Goal: Information Seeking & Learning: Find specific page/section

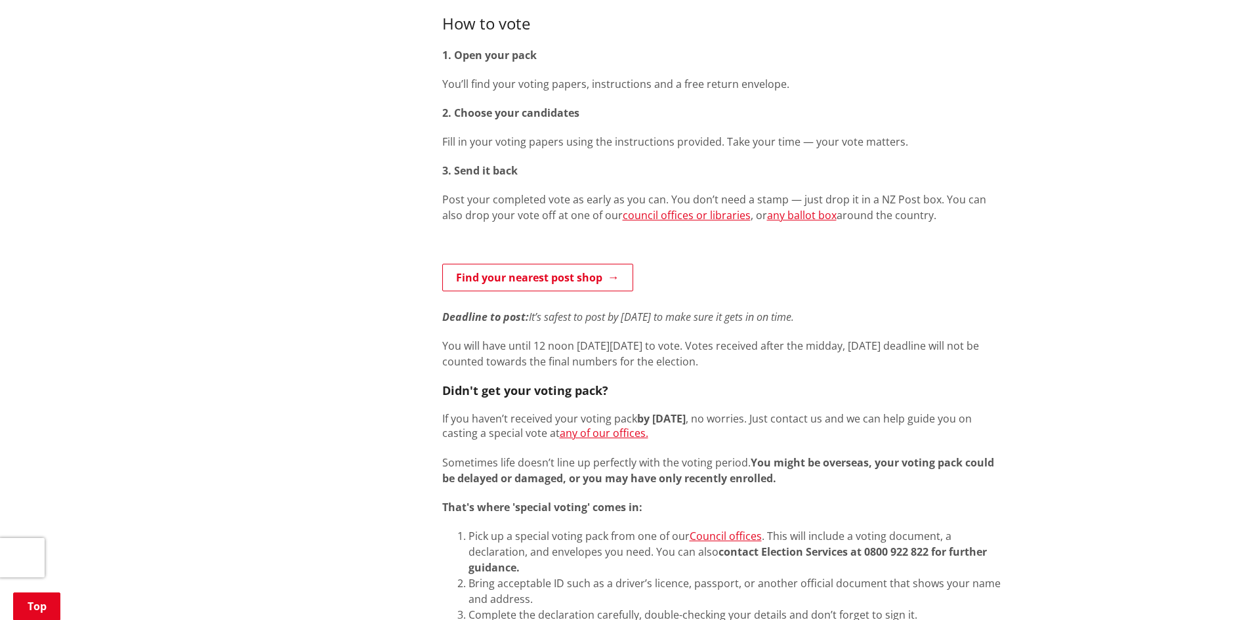
scroll to position [919, 0]
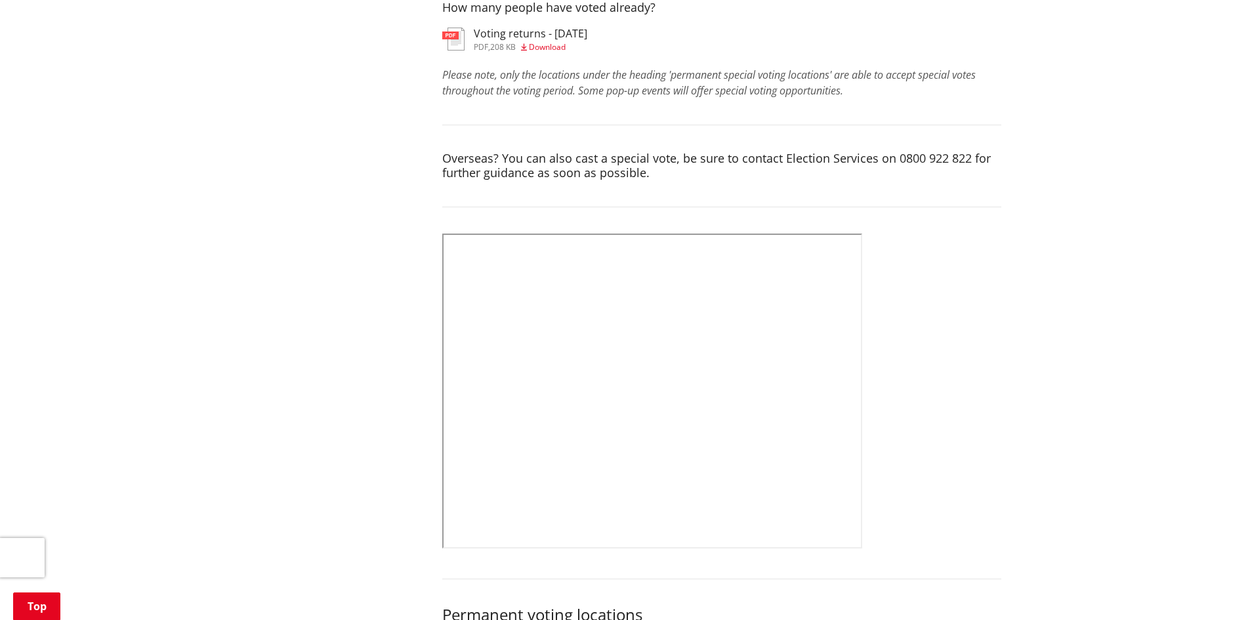
scroll to position [722, 0]
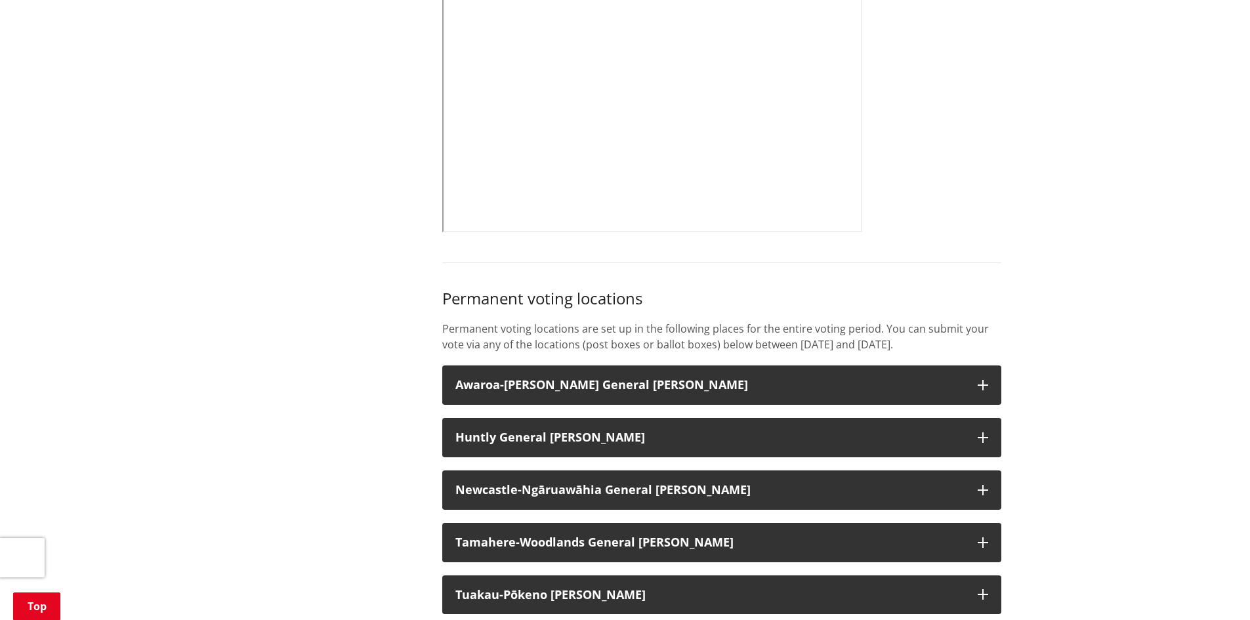
scroll to position [1050, 0]
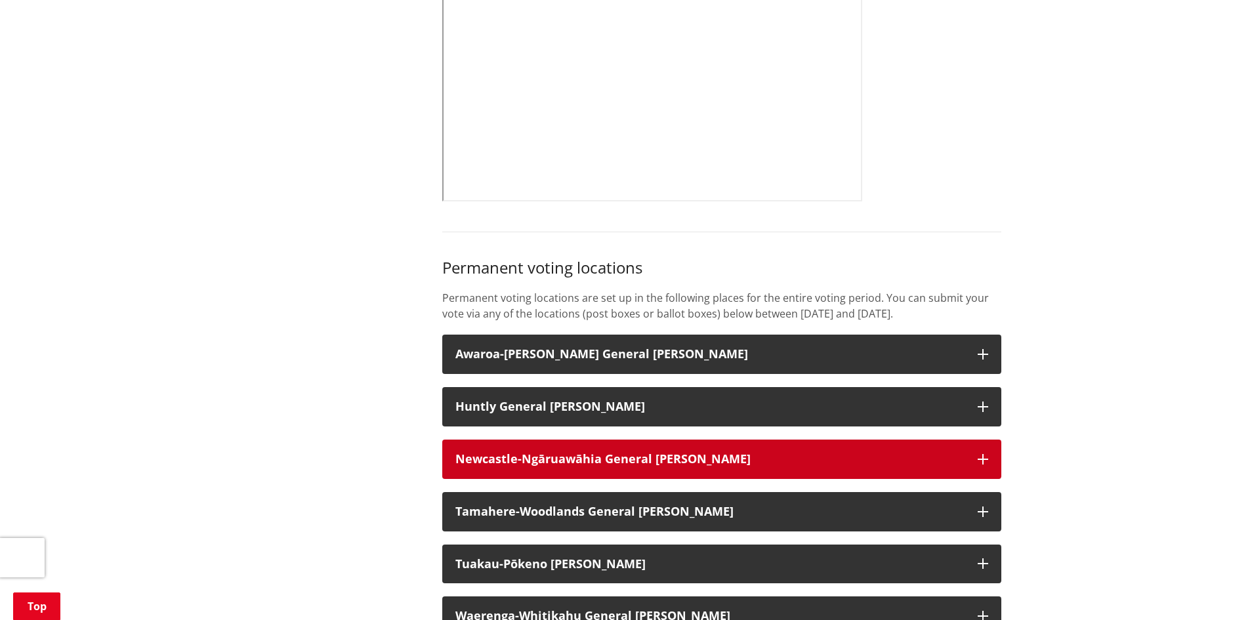
click at [667, 451] on strong "Newcastle-Ngāruawāhia General [PERSON_NAME]" at bounding box center [602, 459] width 295 height 16
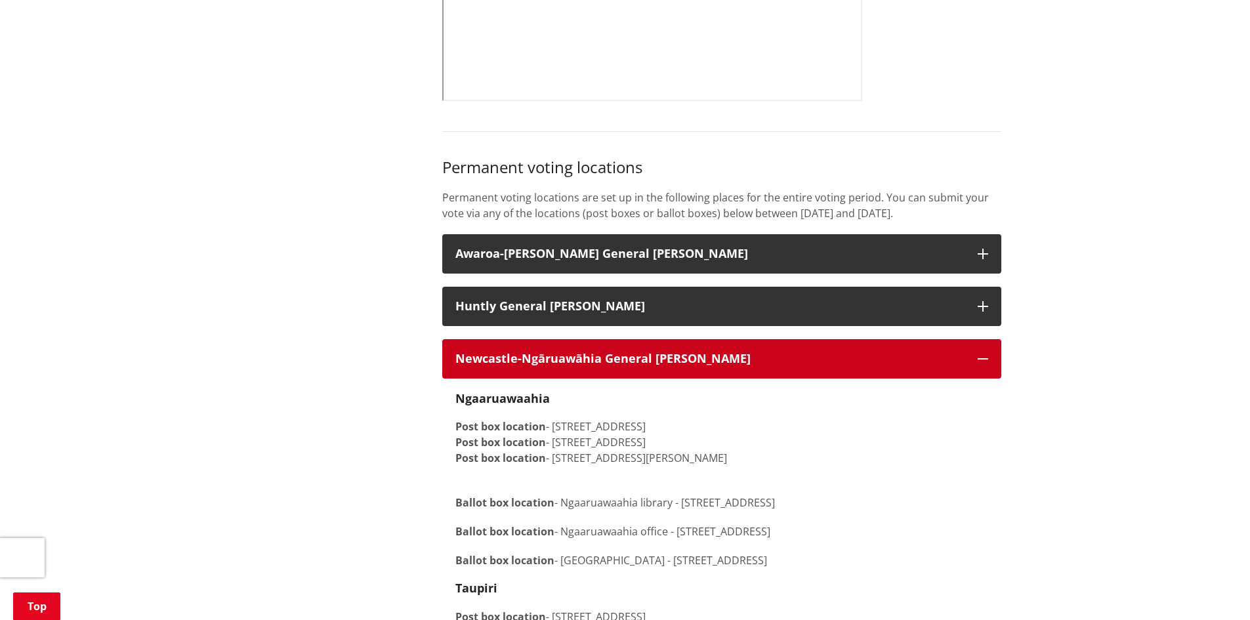
scroll to position [1181, 0]
